Goal: Ask a question

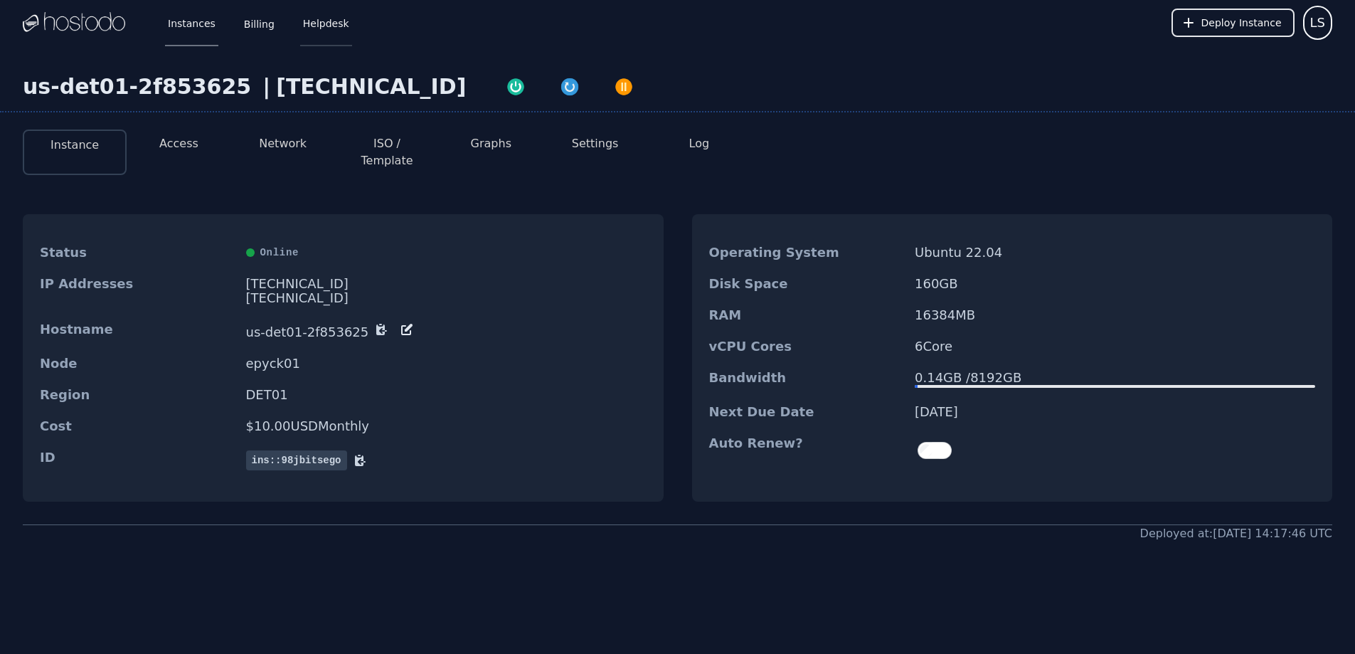
click at [314, 21] on link "Helpdesk" at bounding box center [326, 22] width 52 height 47
